Goal: Task Accomplishment & Management: Use online tool/utility

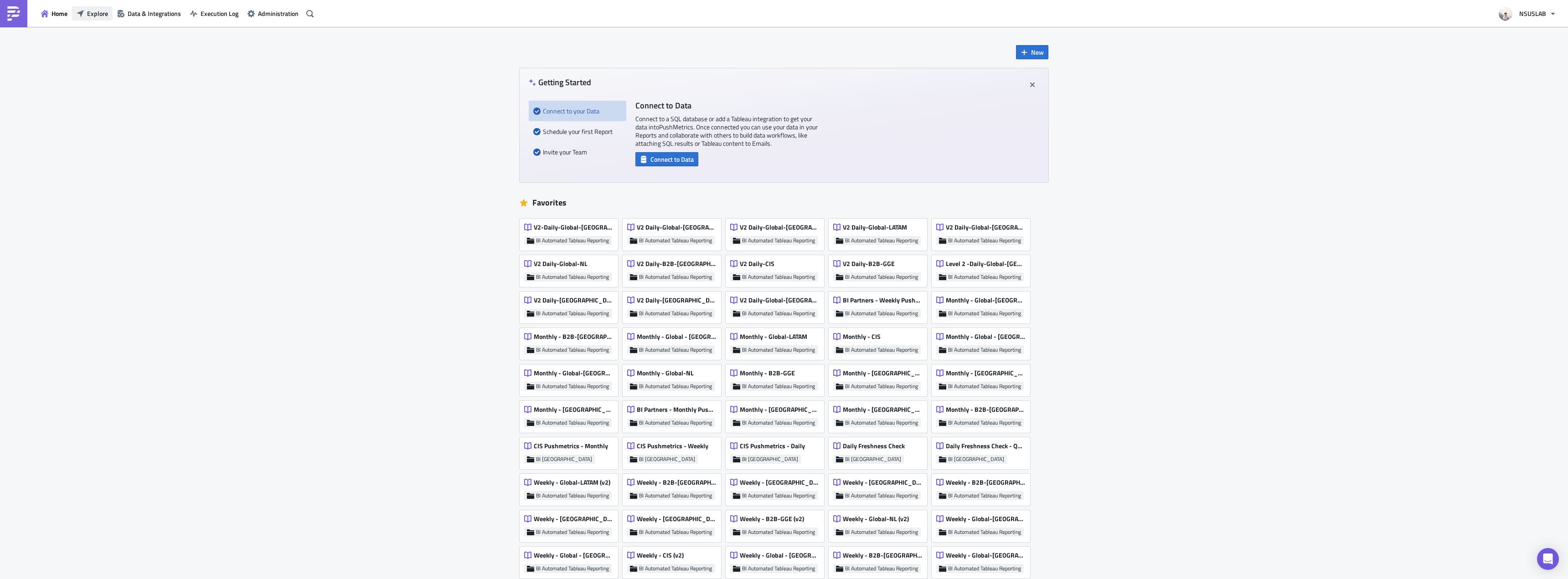
click at [75, 10] on button "Explore" at bounding box center [92, 13] width 41 height 14
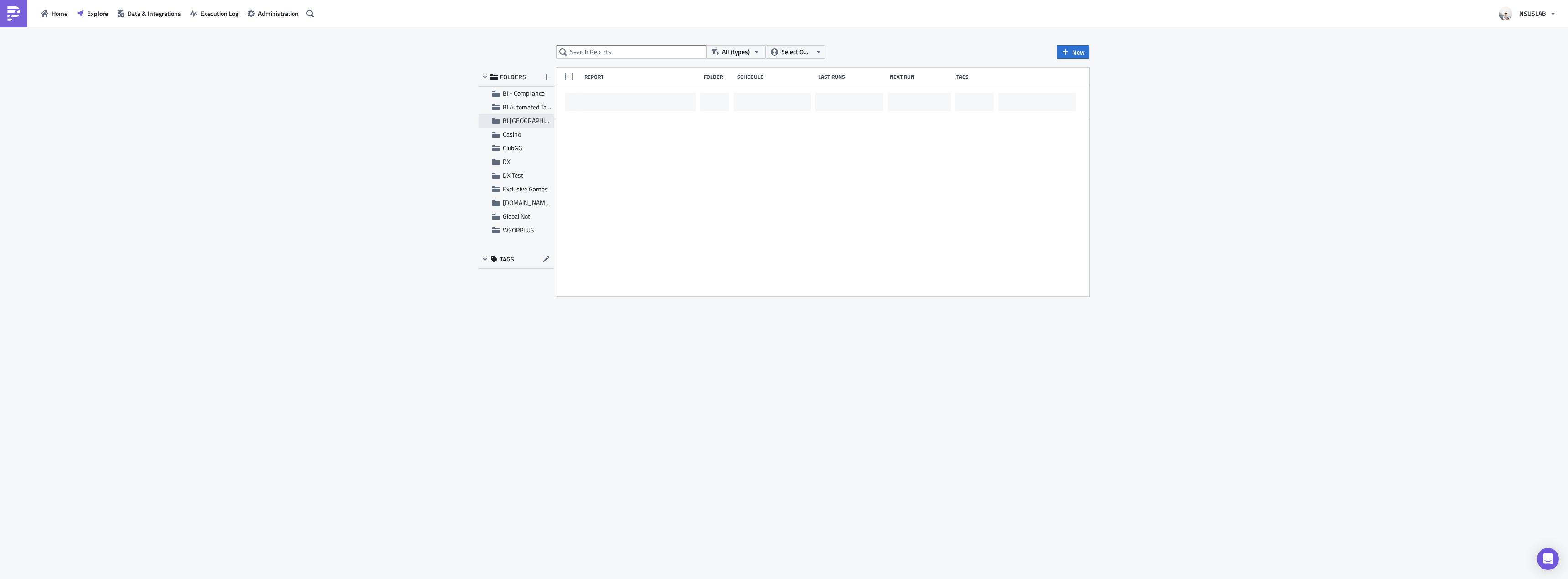
click at [524, 120] on span "BI [GEOGRAPHIC_DATA]" at bounding box center [536, 120] width 66 height 10
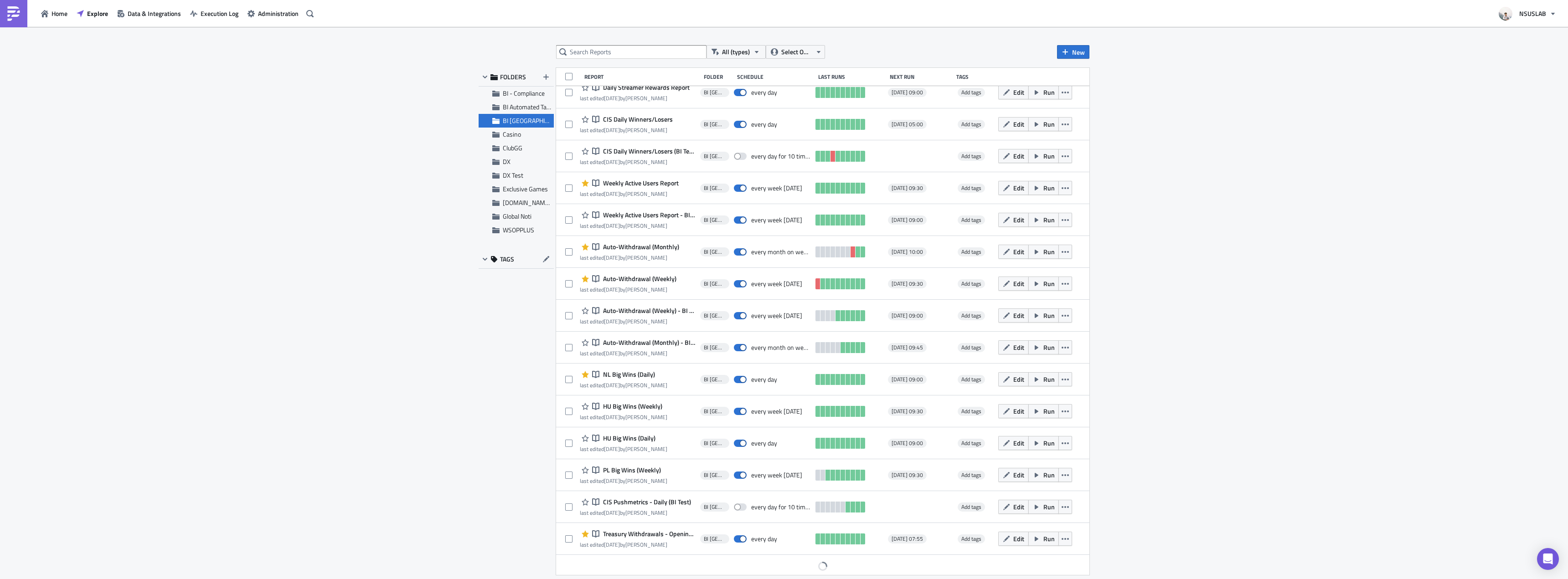
scroll to position [12, 0]
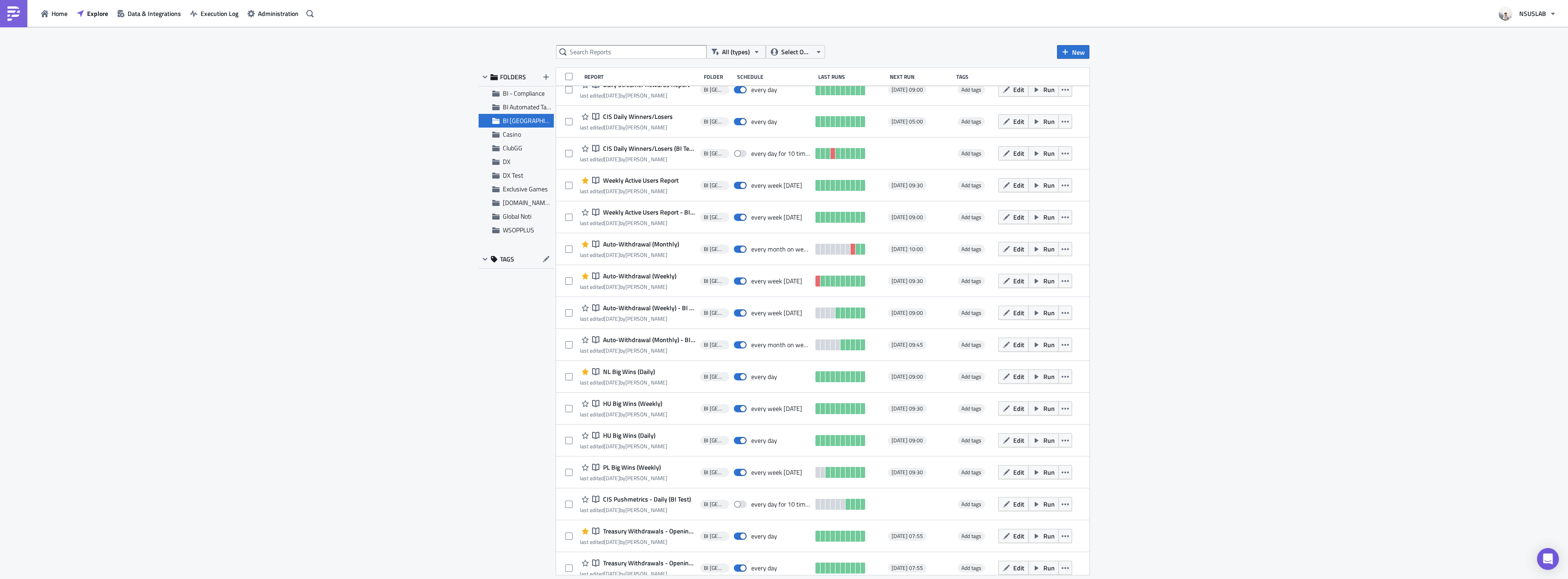
click at [438, 305] on div "All (types) Select Owner New FOLDERS BI - Compliance BI Automated Tableau Repor…" at bounding box center [784, 303] width 1568 height 553
click at [440, 311] on div "All (types) Select Owner New FOLDERS BI - Compliance BI Automated Tableau Repor…" at bounding box center [784, 303] width 1568 height 553
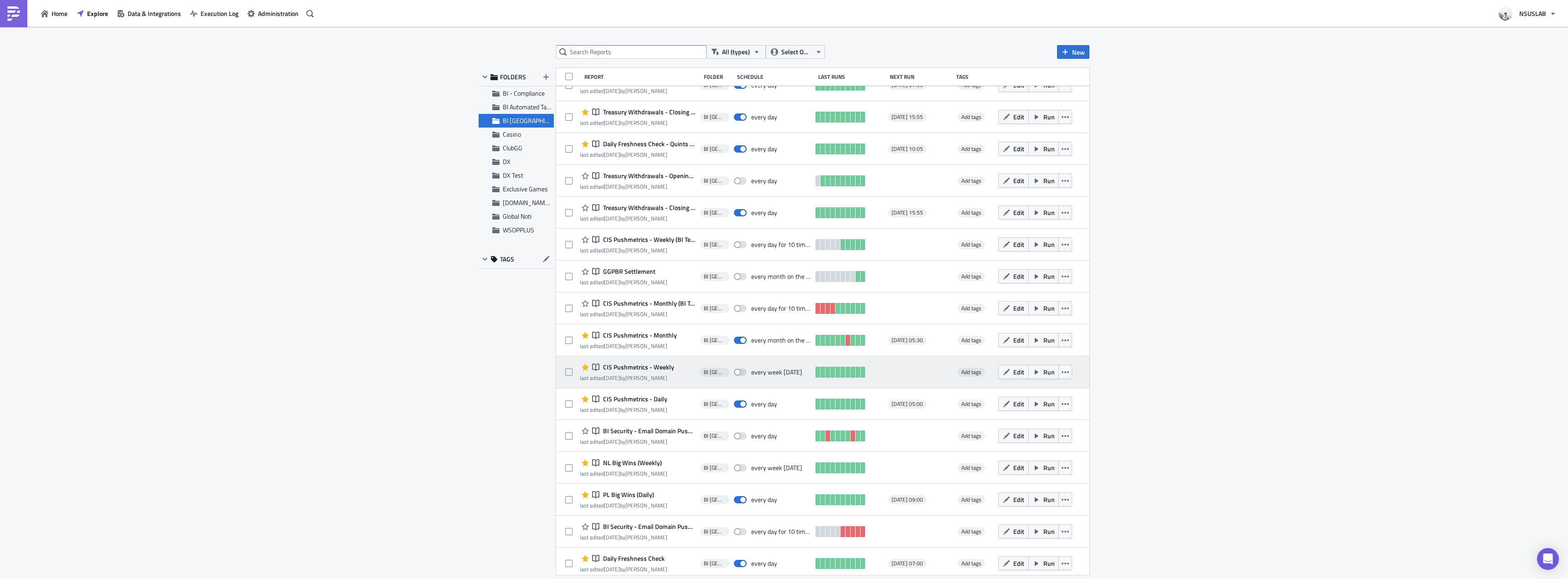
scroll to position [499, 0]
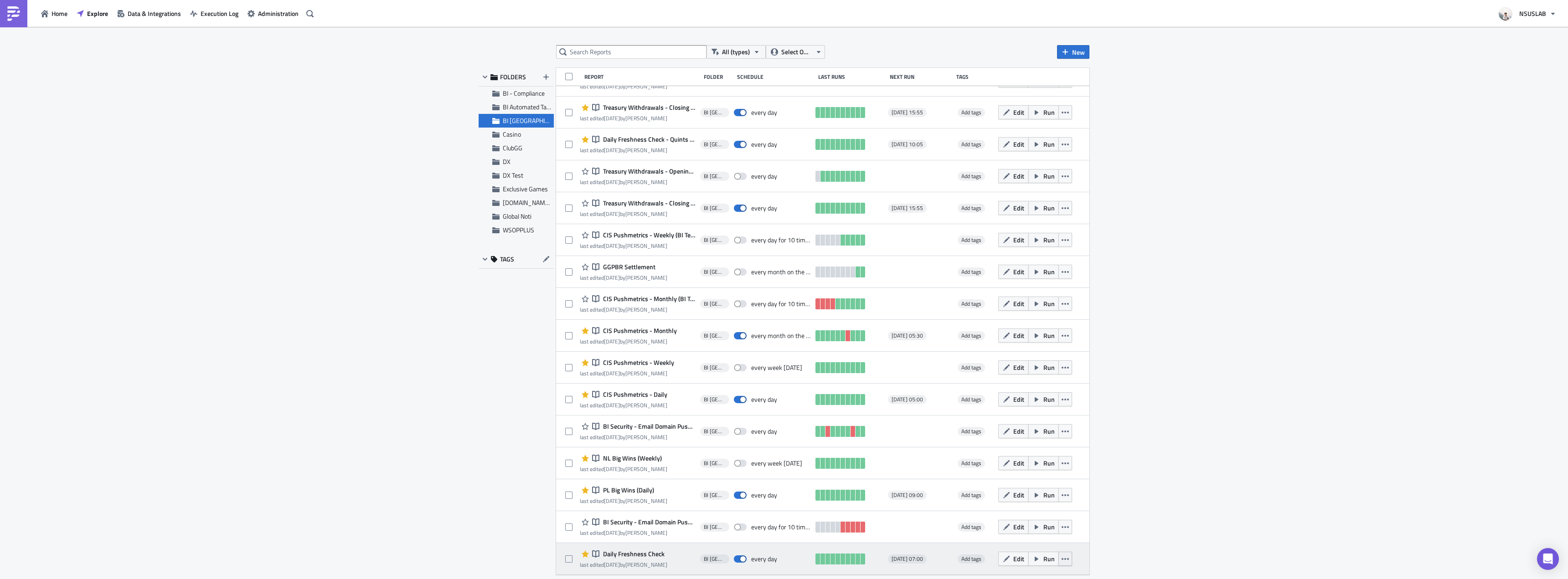
click at [1062, 555] on icon "button" at bounding box center [1065, 559] width 7 height 7
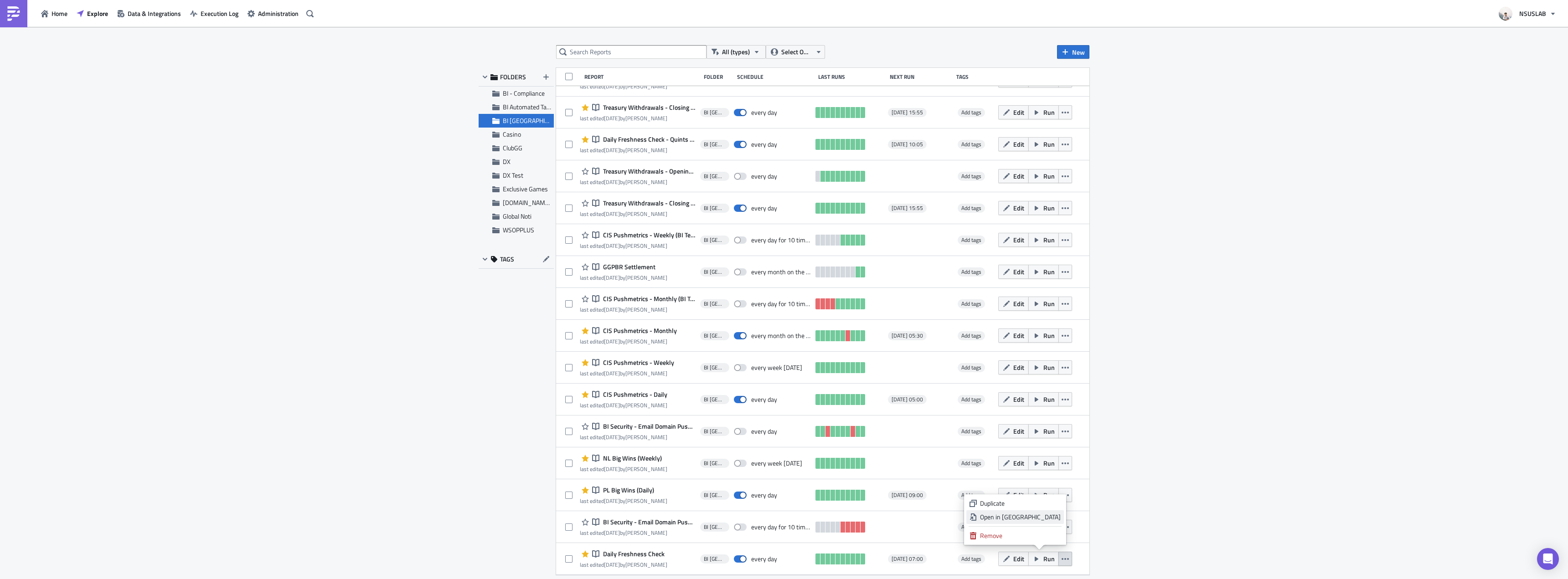
click at [1047, 520] on div "Open in New Tab" at bounding box center [1020, 516] width 81 height 9
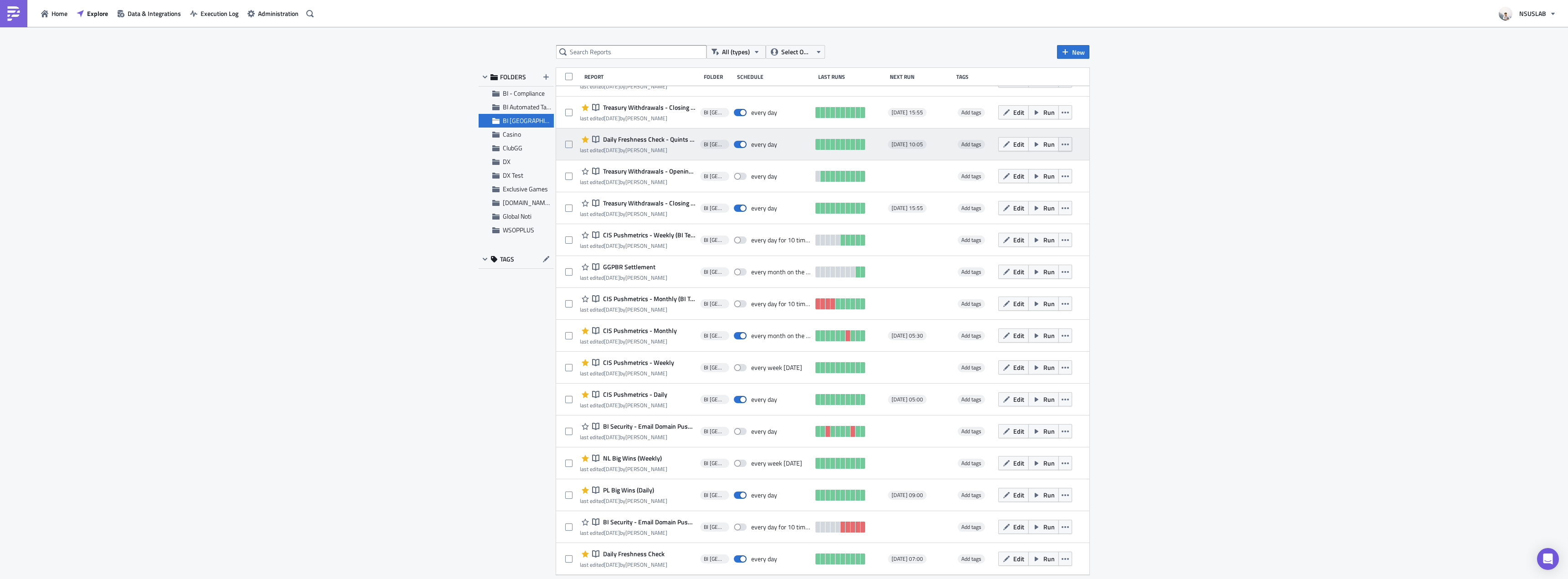
click at [1064, 146] on button "button" at bounding box center [1065, 144] width 13 height 14
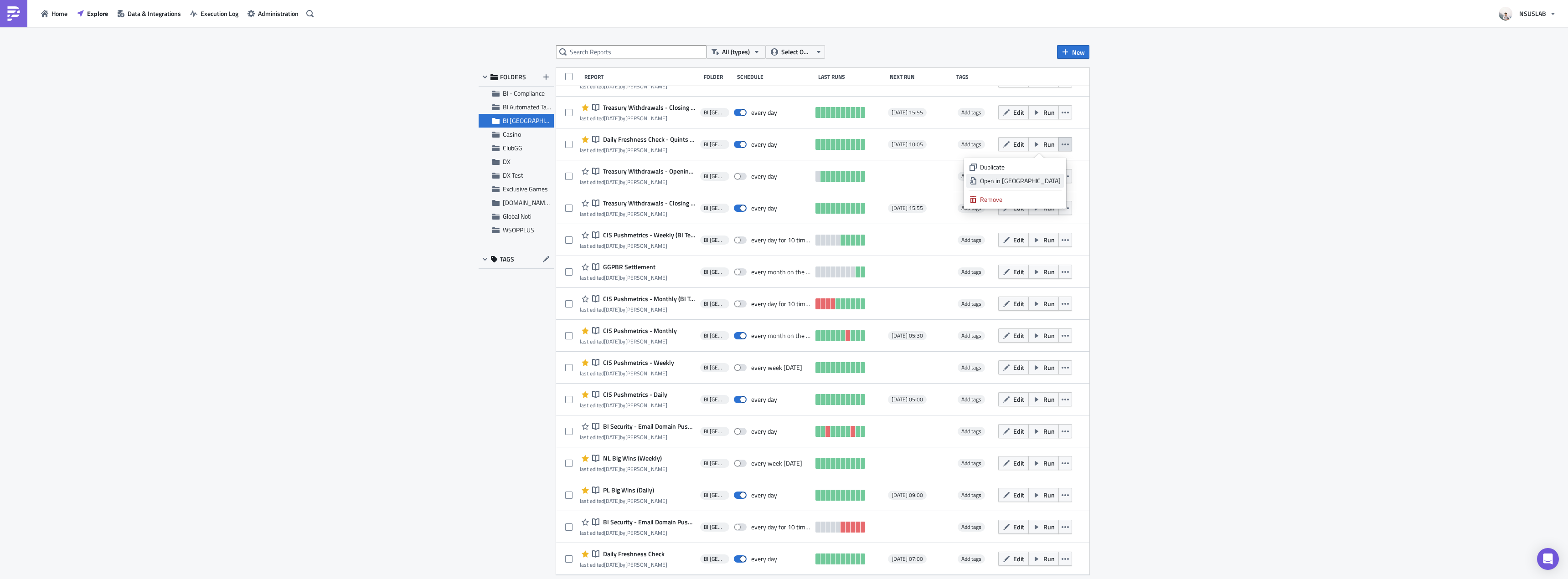
click at [1058, 181] on div "Open in New Tab" at bounding box center [1020, 181] width 81 height 9
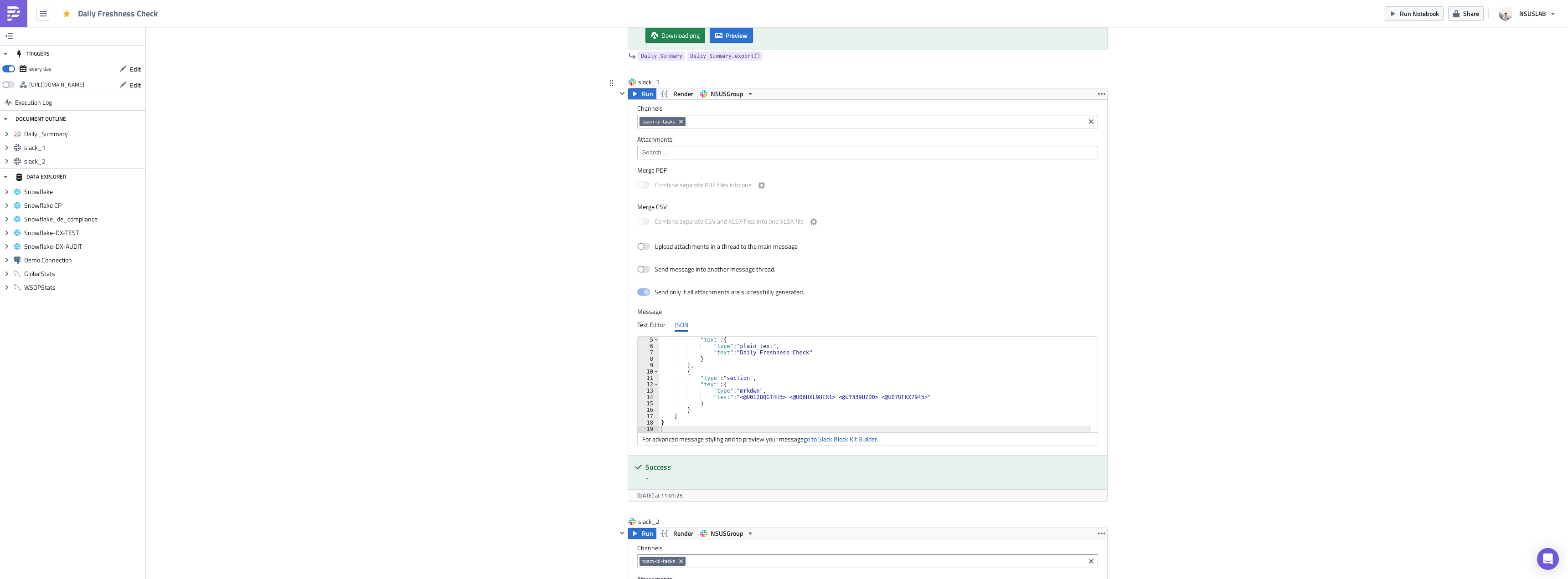
scroll to position [26, 0]
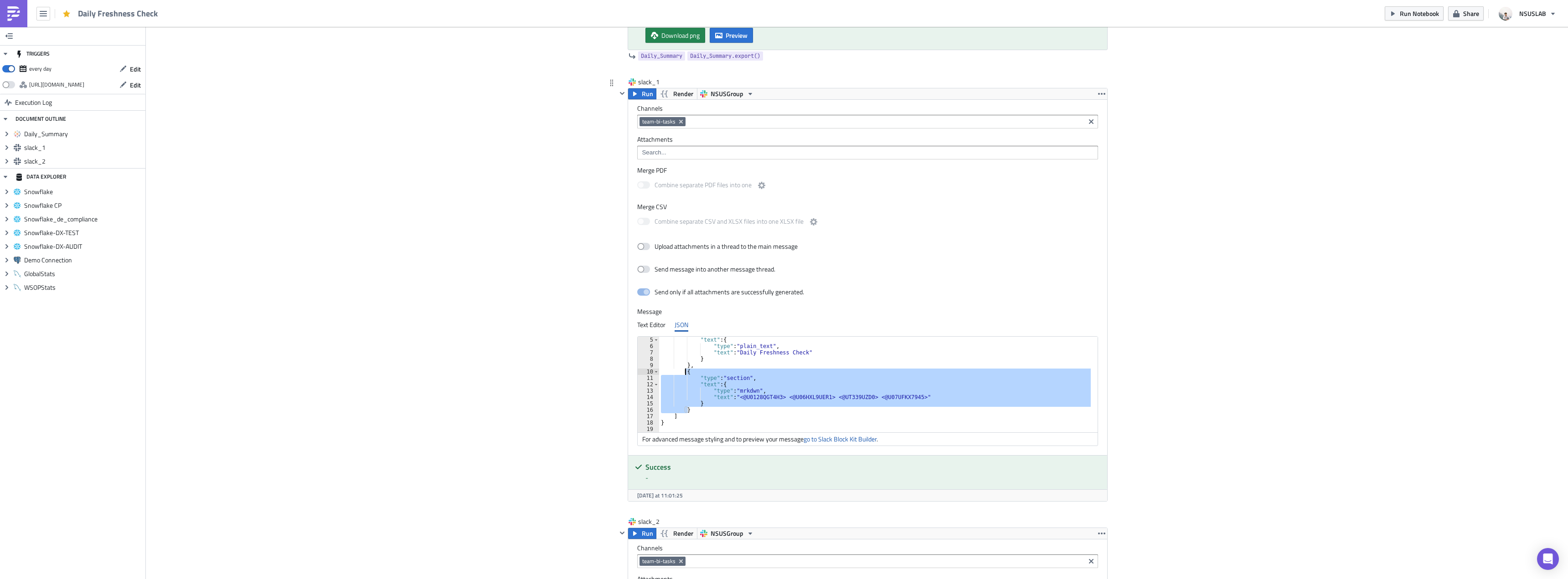
drag, startPoint x: 685, startPoint y: 410, endPoint x: 682, endPoint y: 372, distance: 38.1
click at [682, 372] on div ""text" : { "type" : "plain_text" , "text" : "Daily Freshness Check" } } , { "ty…" at bounding box center [875, 390] width 432 height 108
type textarea "{ "type": "section","
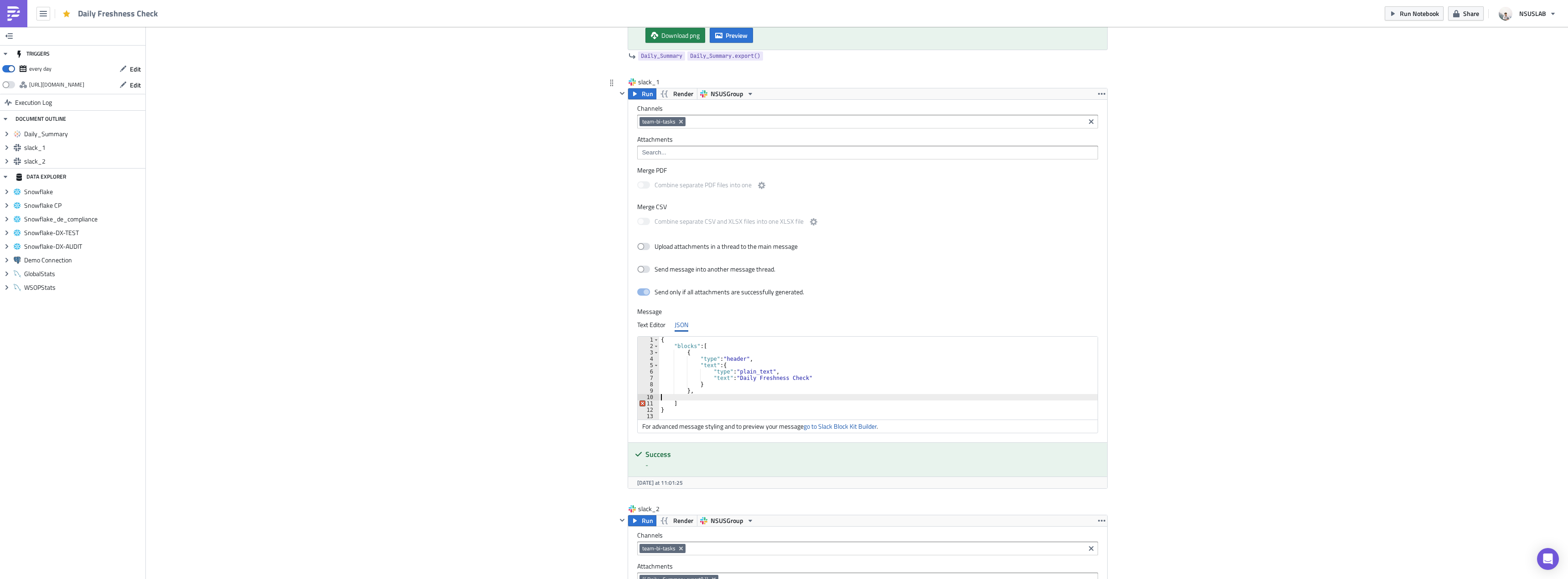
type textarea "}"
click at [1344, 366] on div "Add Image BI Toronto Execution Log Daily Freshness Check <p>BI Toronto - Daily …" at bounding box center [857, 364] width 1422 height 1312
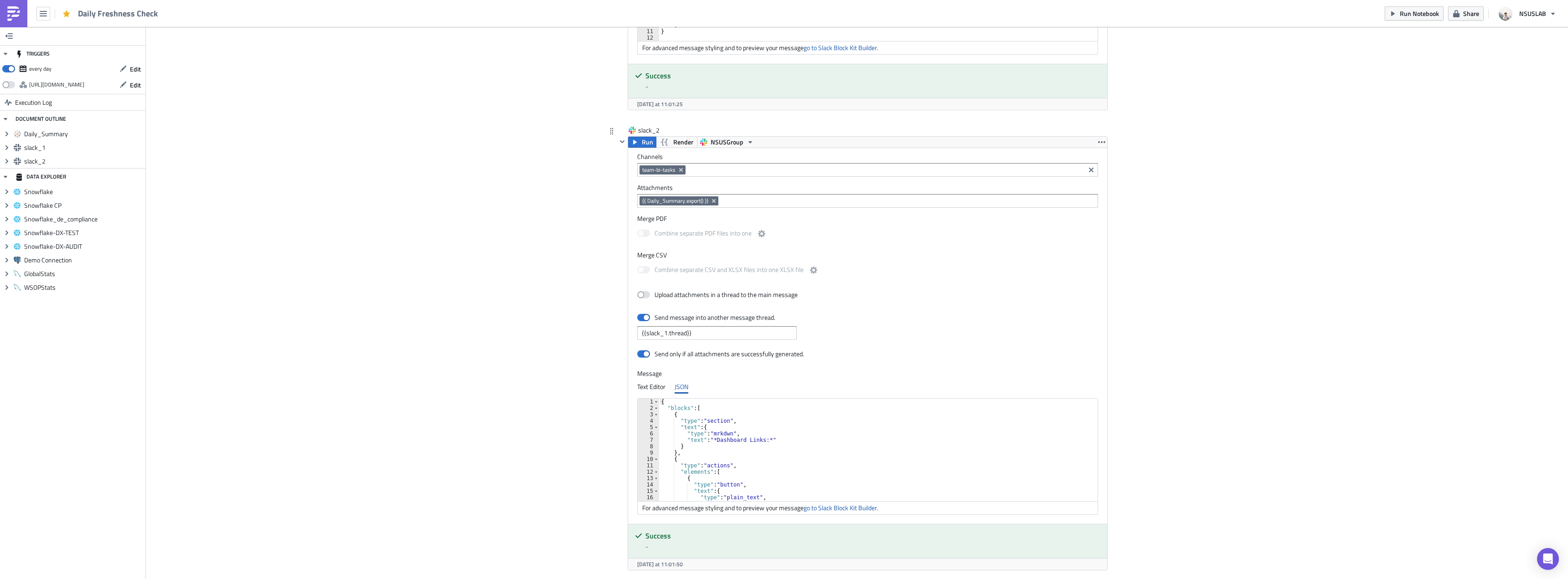
scroll to position [683, 0]
click at [668, 420] on div "{ "blocks" : [ { "type" : "section" , "text" : { "type" : "mrkdwn" , "text" : "…" at bounding box center [957, 460] width 596 height 108
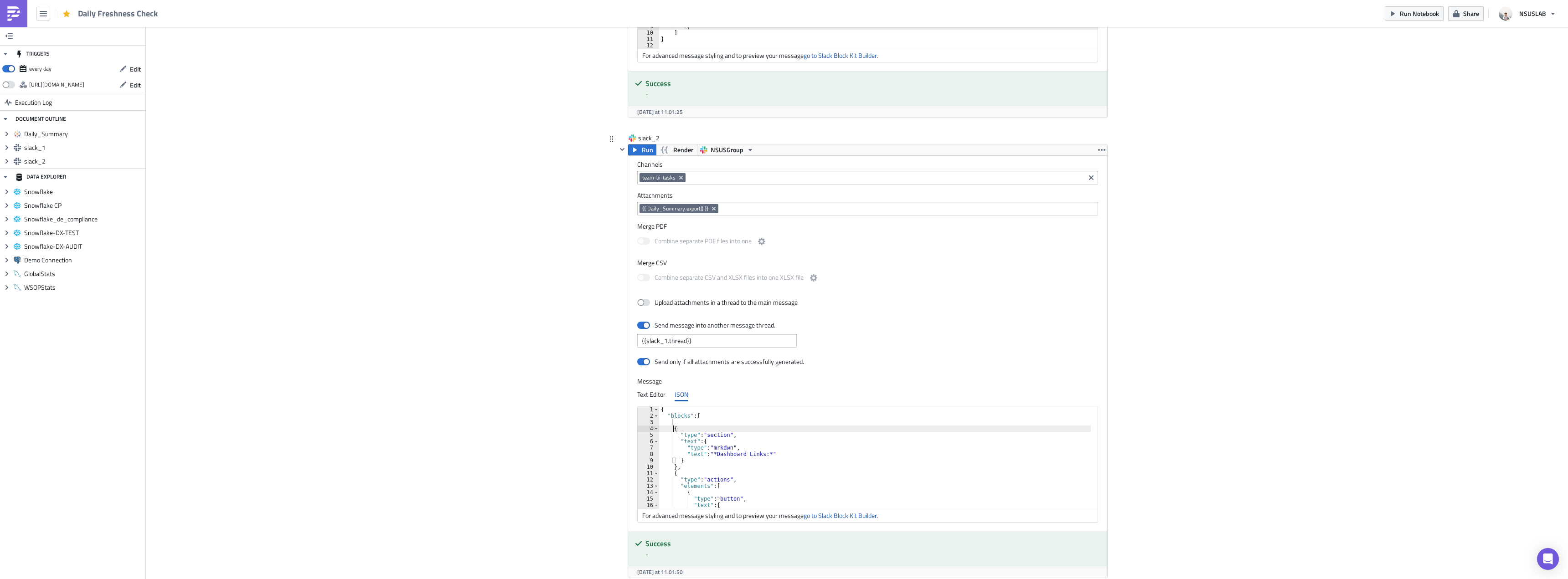
scroll to position [0, 1]
type textarea "{"
paste textarea "}"
type textarea "},"
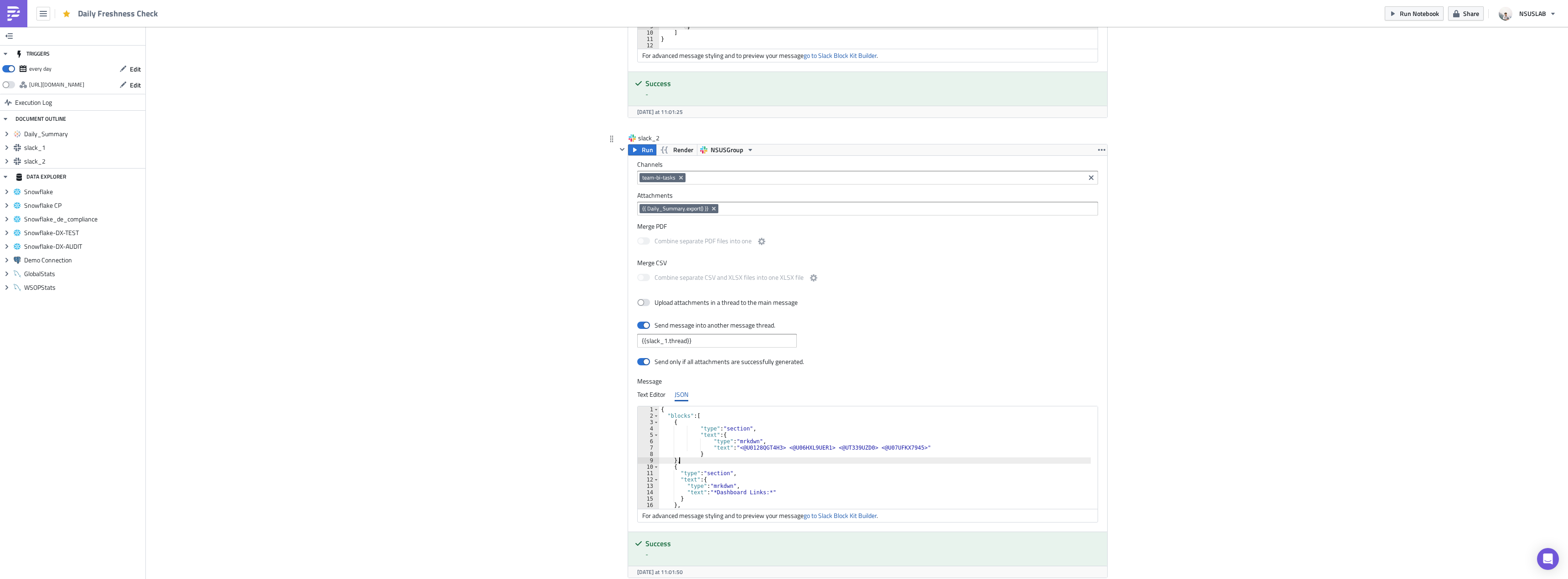
type textarea "{"
click at [838, 518] on link "go to Slack Block Kit Builder" at bounding box center [840, 515] width 73 height 10
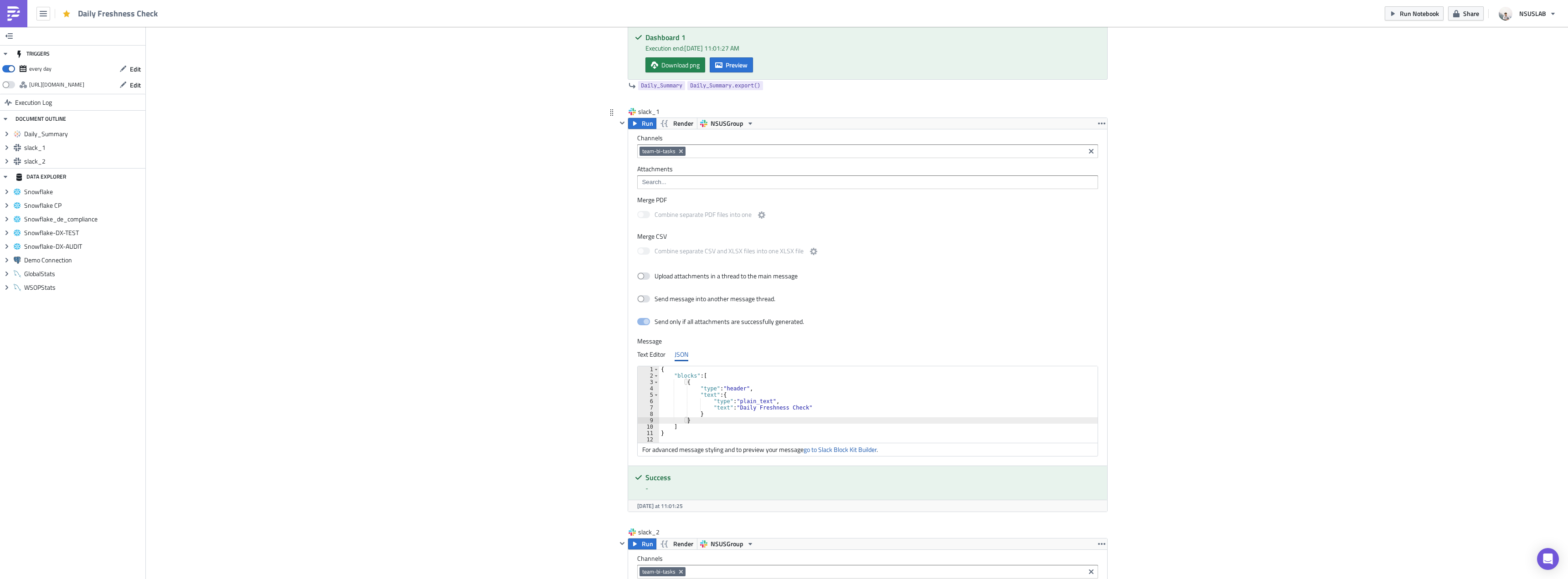
scroll to position [273, 0]
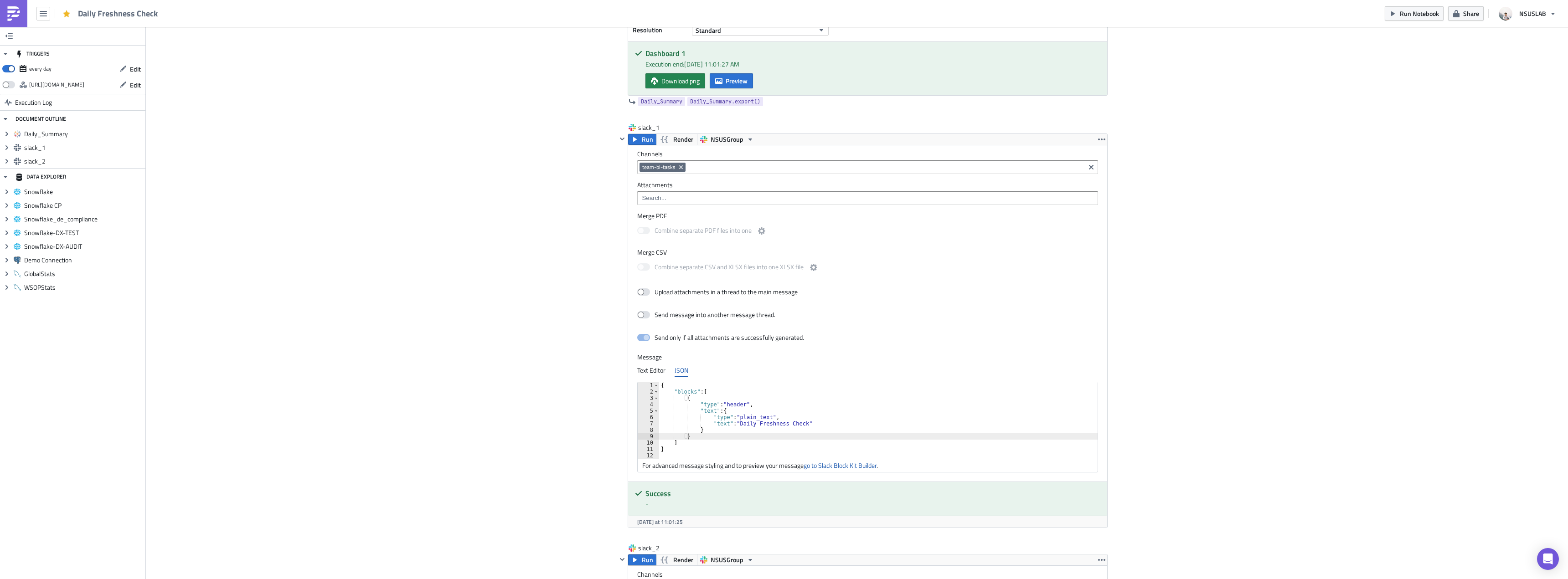
drag, startPoint x: 478, startPoint y: 296, endPoint x: 449, endPoint y: 229, distance: 73.0
click at [478, 296] on div "Add Image BI Toronto Execution Log Daily Freshness Check <p>BI Toronto - Daily …" at bounding box center [857, 409] width 1422 height 1312
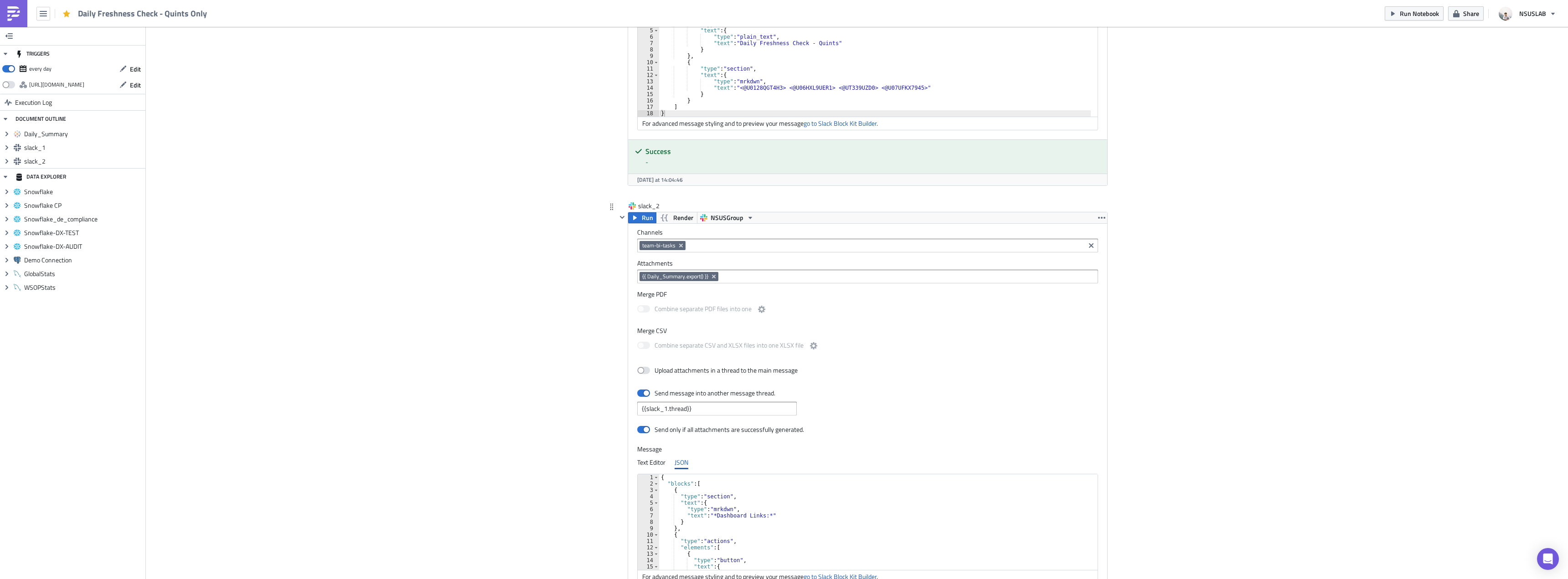
scroll to position [380, 0]
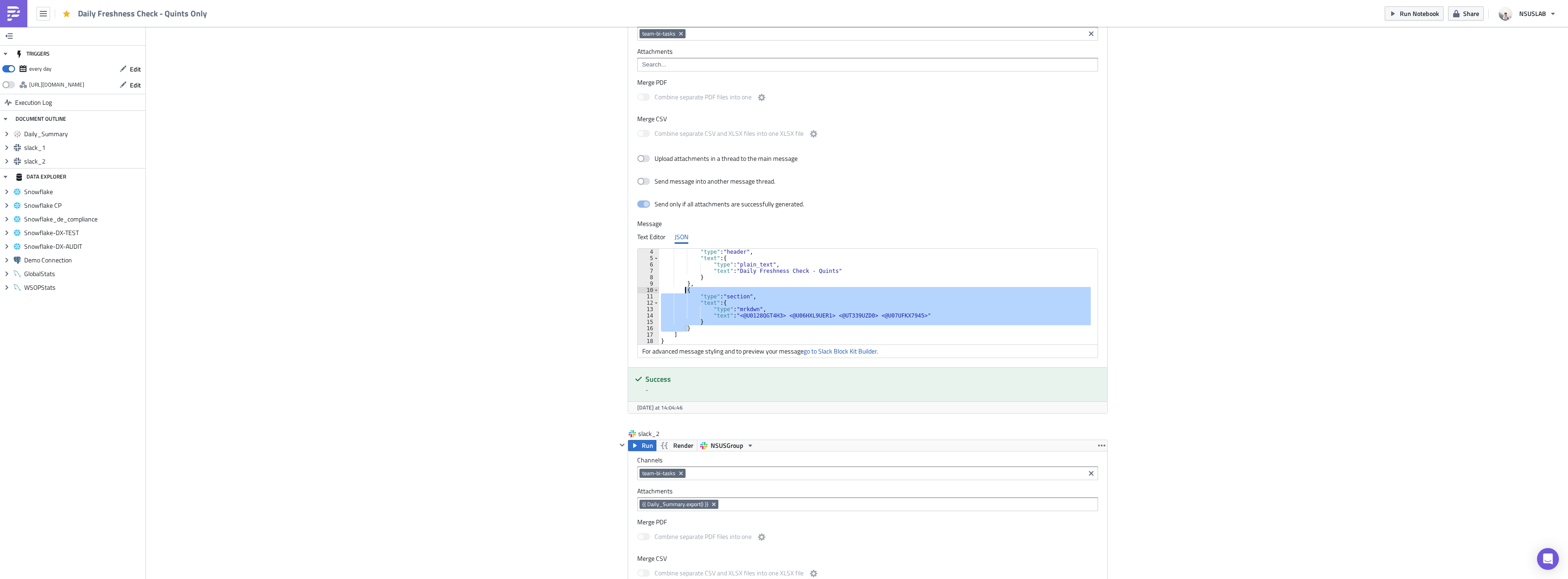
drag, startPoint x: 688, startPoint y: 327, endPoint x: 681, endPoint y: 291, distance: 36.7
click at [681, 291] on div ""type" : "header" , "text" : { "type" : "plain_text" , "text" : "Daily Freshnes…" at bounding box center [880, 303] width 443 height 108
type textarea "{ "type": "section","
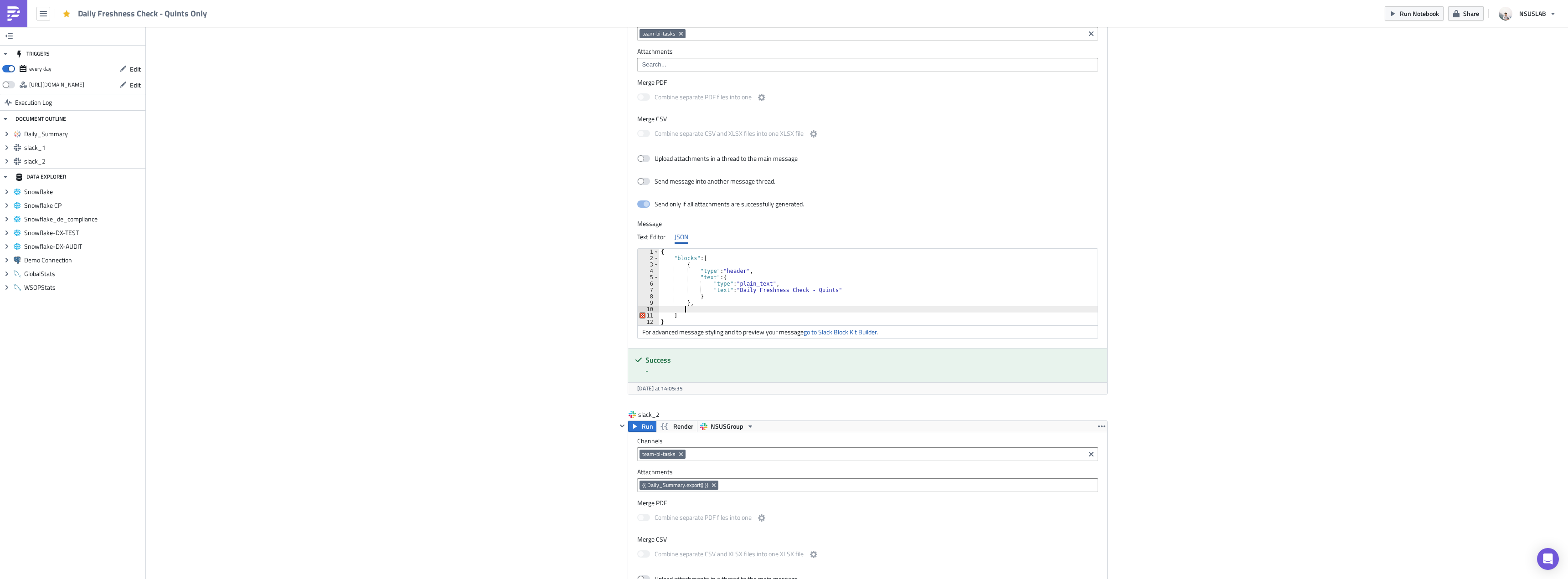
click at [711, 306] on div "{ "blocks" : [ { "type" : "header" , "text" : { "type" : "plain_text" , "text" …" at bounding box center [878, 293] width 438 height 89
type textarea "]"
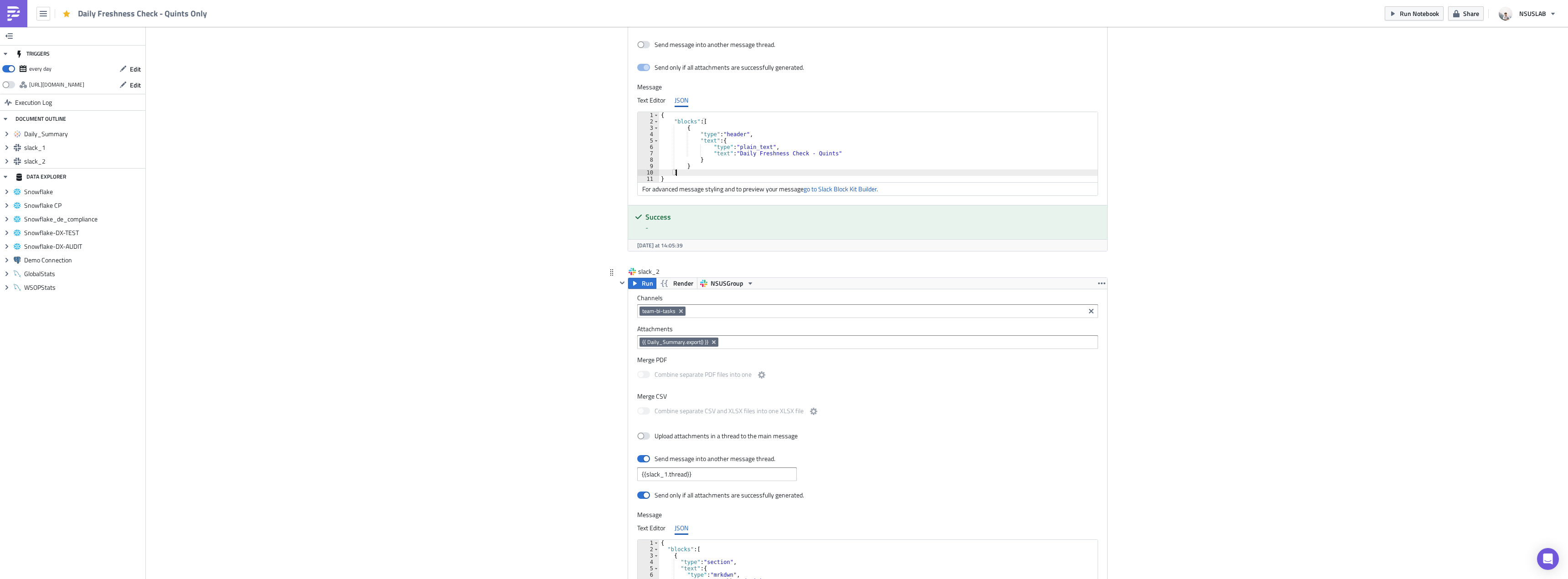
scroll to position [699, 0]
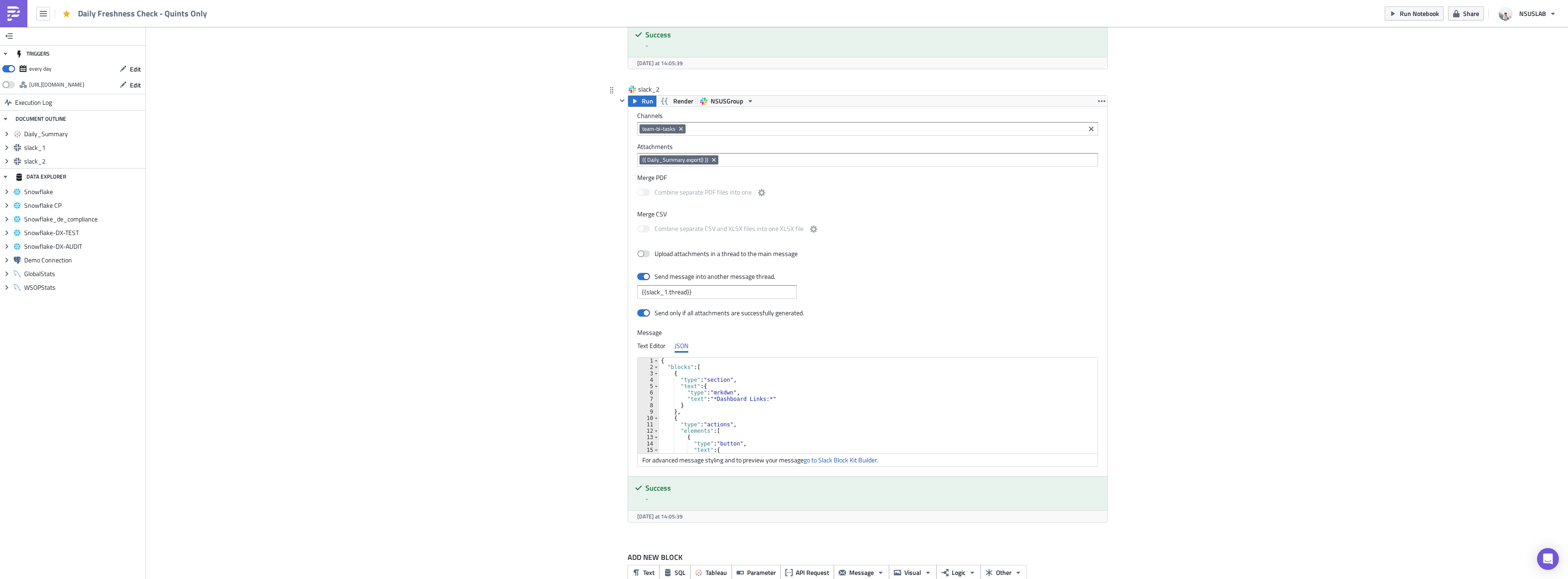
type textarea "},"
click at [733, 412] on div "{ "blocks" : [ { "type" : "section" , "text" : { "type" : "mrkdwn" , "text" : "…" at bounding box center [880, 412] width 443 height 108
click at [669, 375] on div "{ "blocks" : [ { "type" : "section" , "text" : { "type" : "mrkdwn" , "text" : "…" at bounding box center [880, 412] width 443 height 108
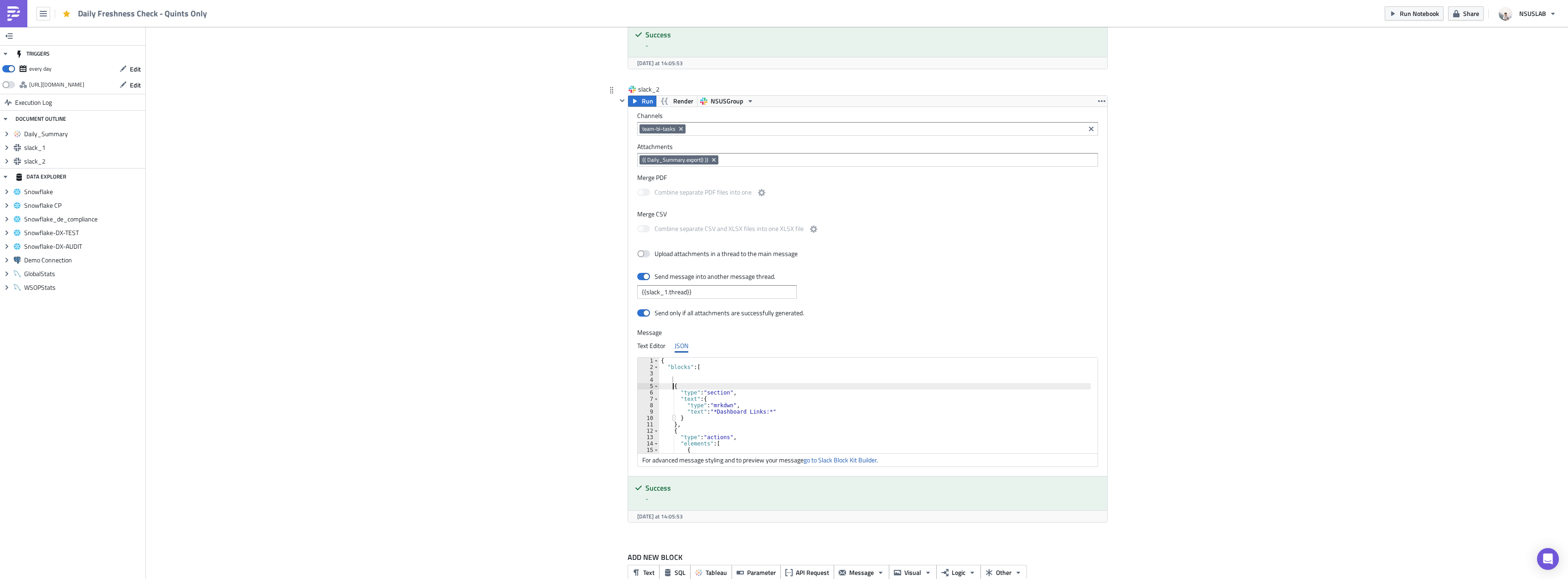
type textarea "{"
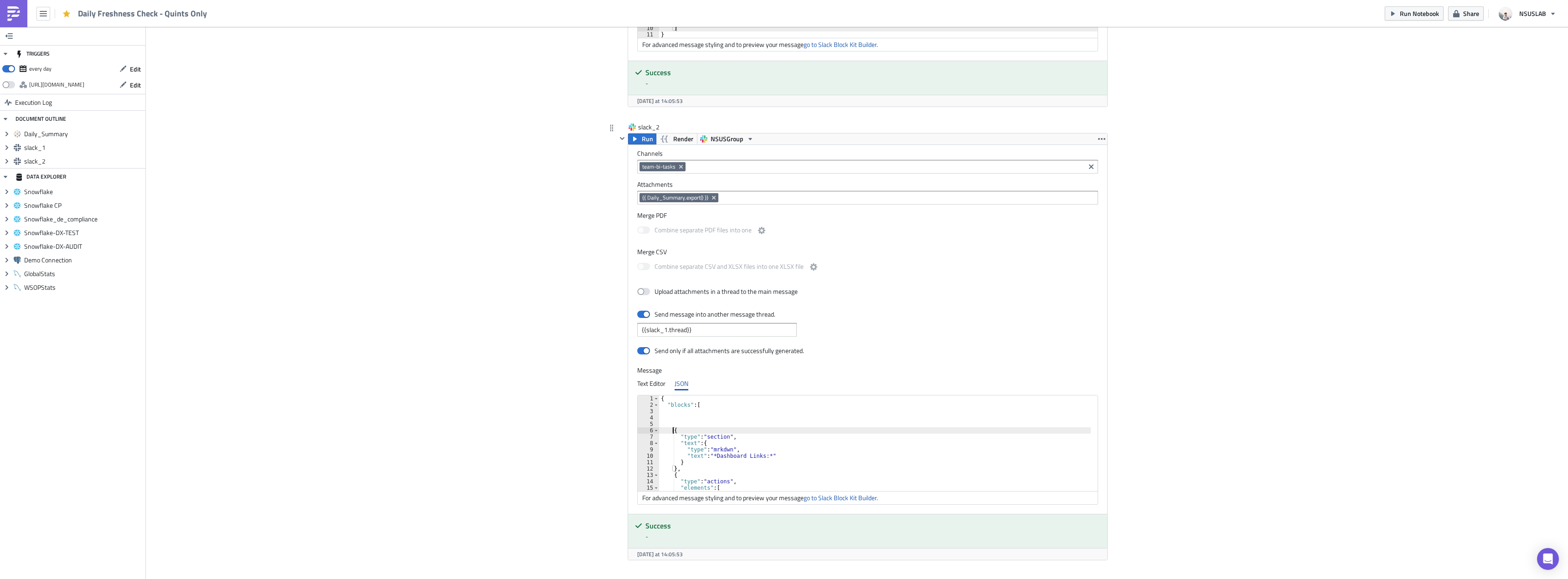
scroll to position [653, 0]
paste textarea "}"
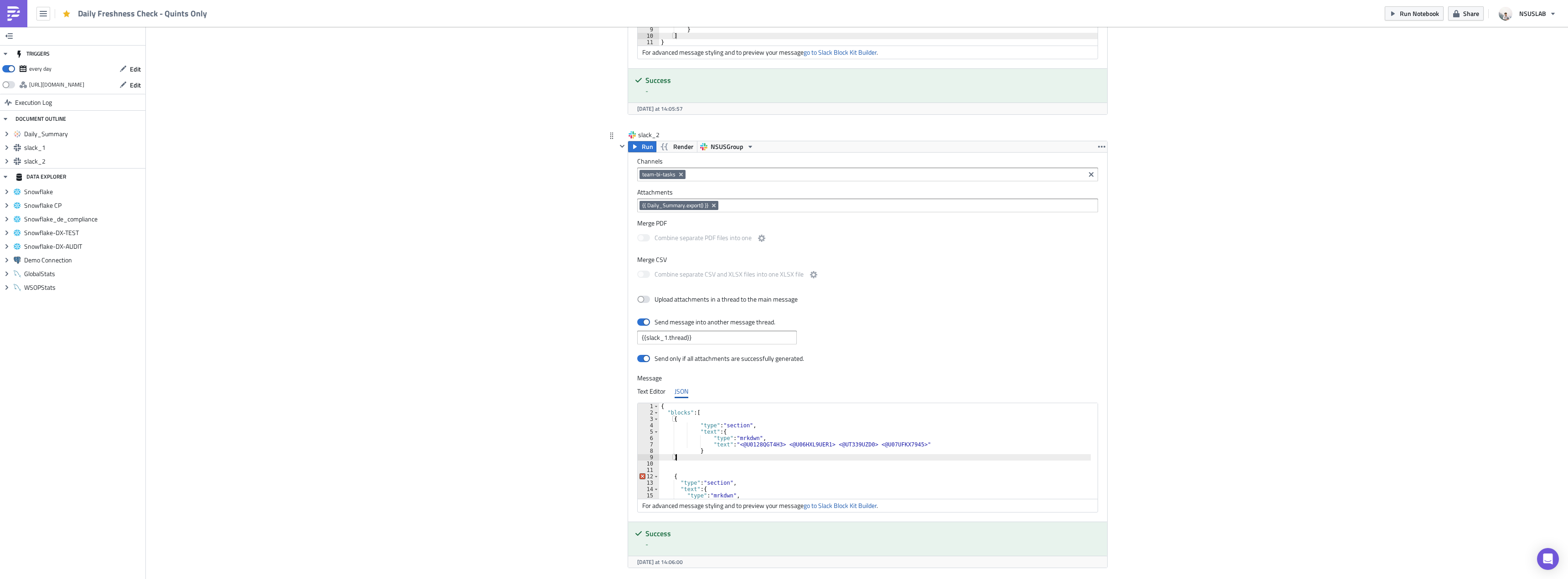
type textarea "},"
click at [808, 506] on link "go to Slack Block Kit Builder" at bounding box center [840, 505] width 73 height 10
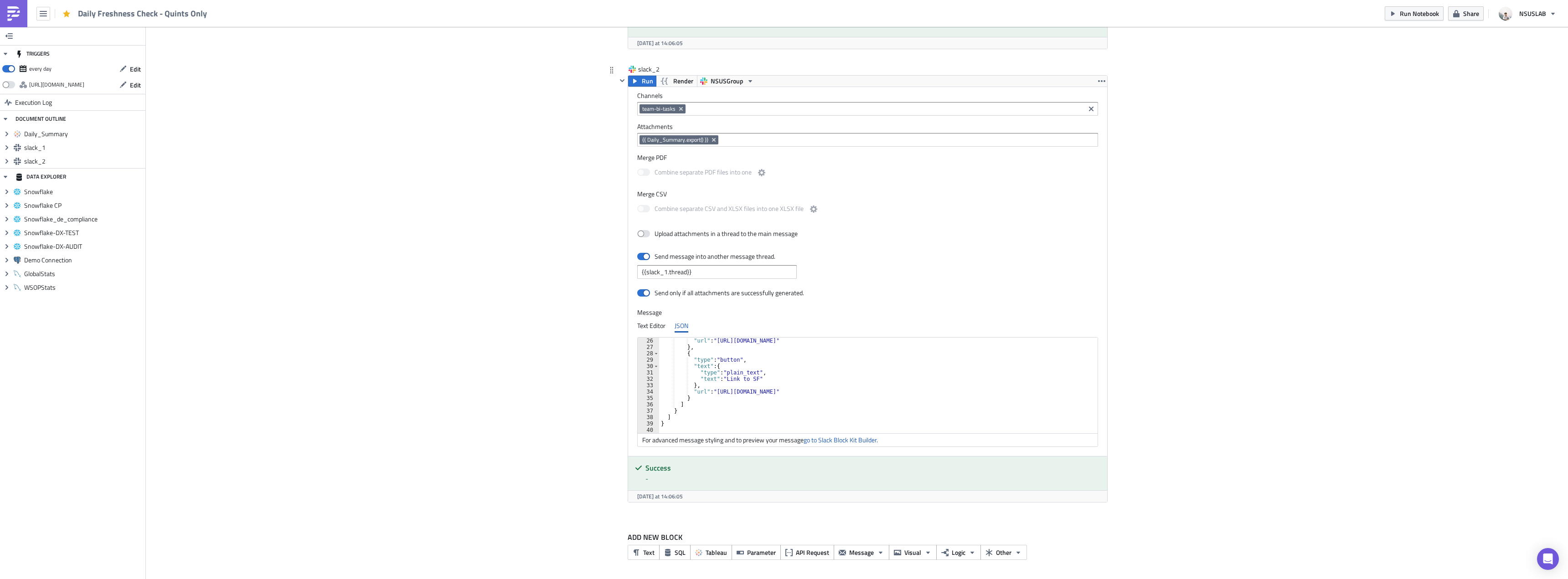
scroll to position [50, 0]
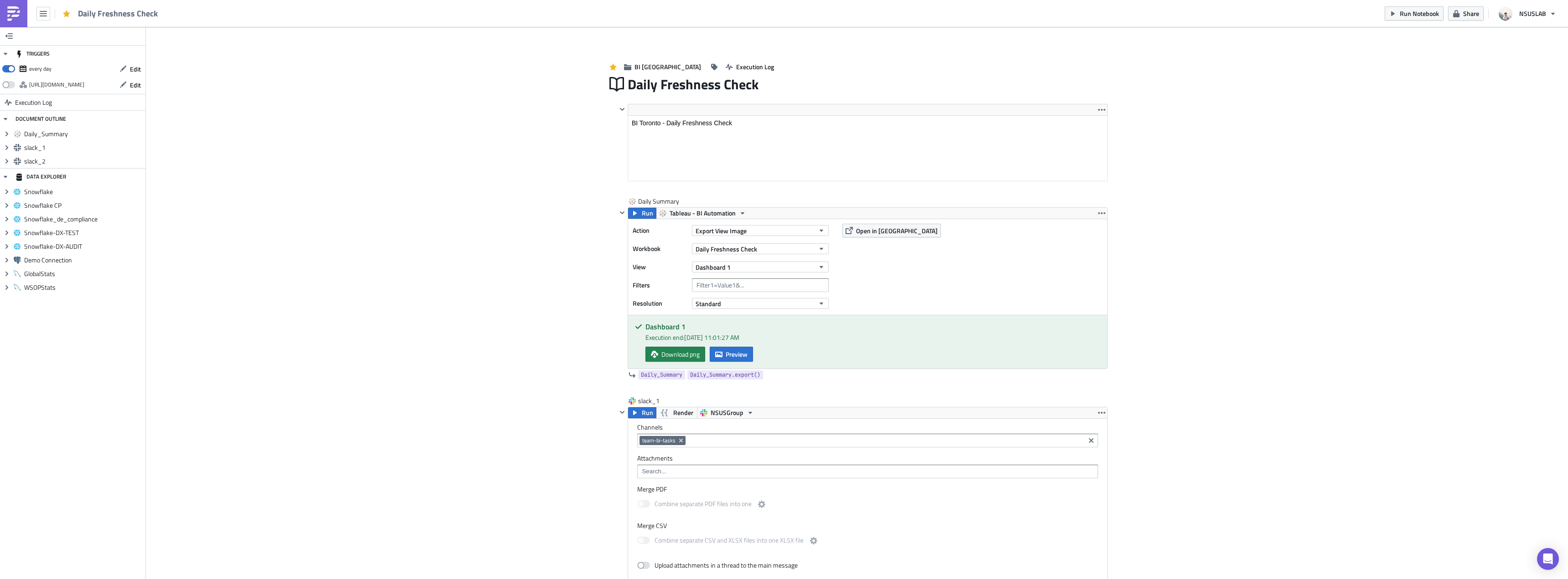
drag, startPoint x: 1312, startPoint y: 144, endPoint x: 1274, endPoint y: 138, distance: 38.5
